Goal: Navigation & Orientation: Find specific page/section

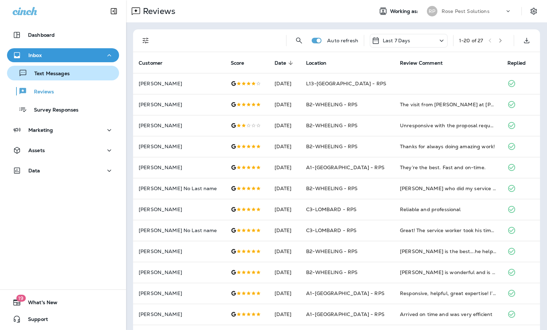
click at [55, 73] on p "Text Messages" at bounding box center [48, 74] width 42 height 7
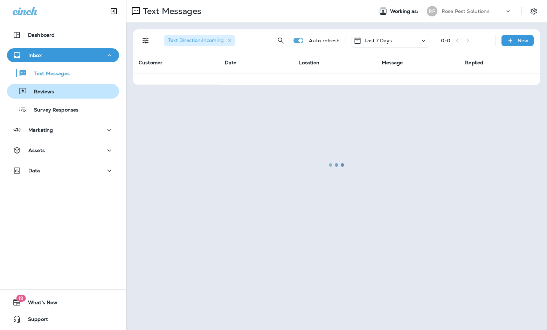
click at [45, 92] on p "Reviews" at bounding box center [40, 92] width 27 height 7
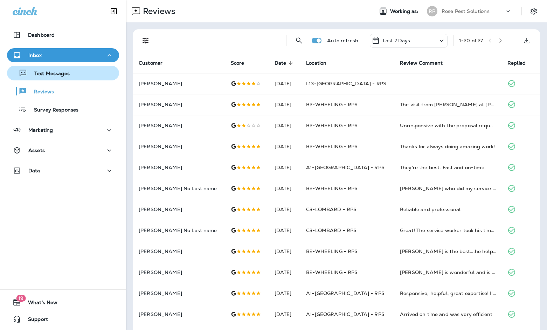
click at [45, 69] on div "Text Messages" at bounding box center [40, 73] width 60 height 11
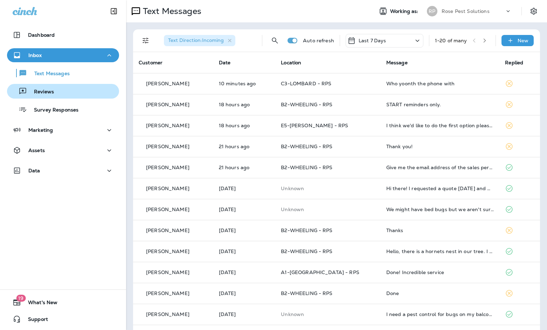
click at [43, 94] on p "Reviews" at bounding box center [40, 92] width 27 height 7
